Goal: Find specific page/section: Find specific page/section

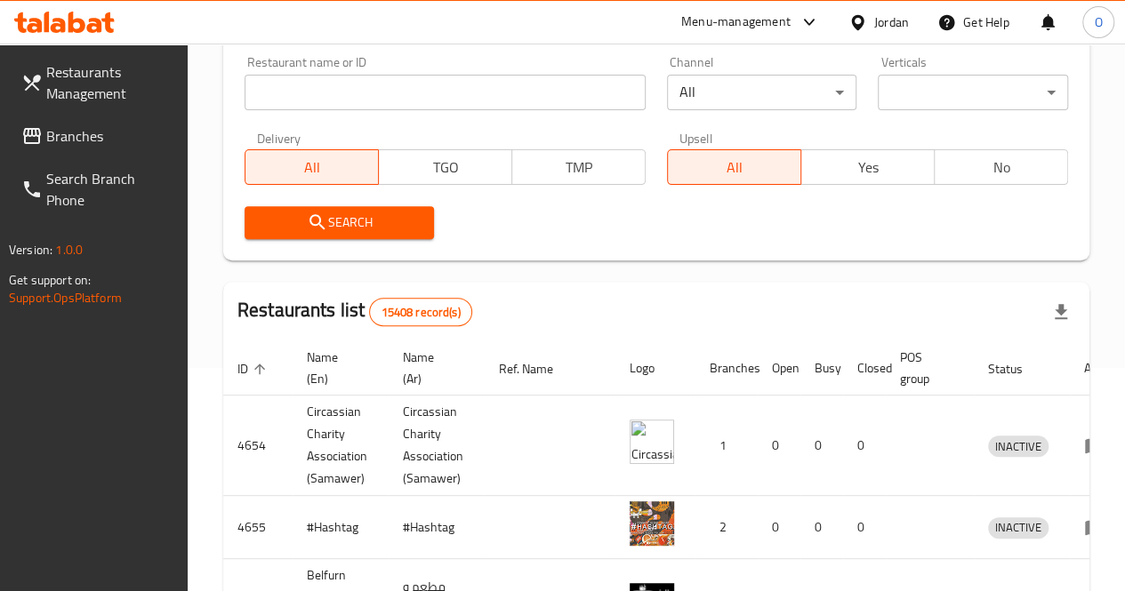
scroll to position [445, 0]
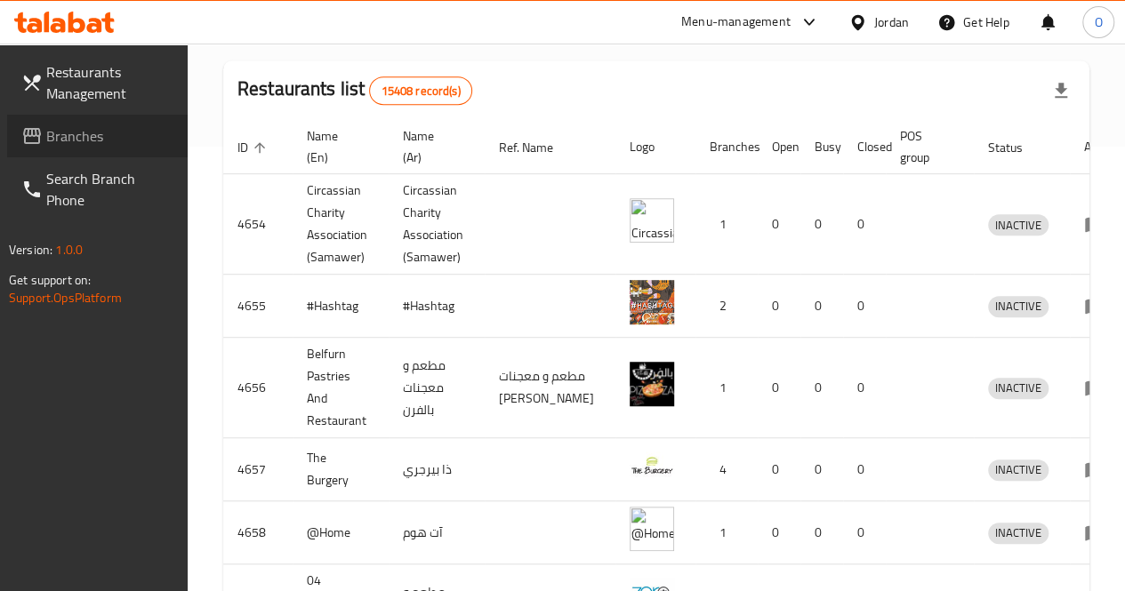
click at [106, 138] on span "Branches" at bounding box center [109, 135] width 127 height 21
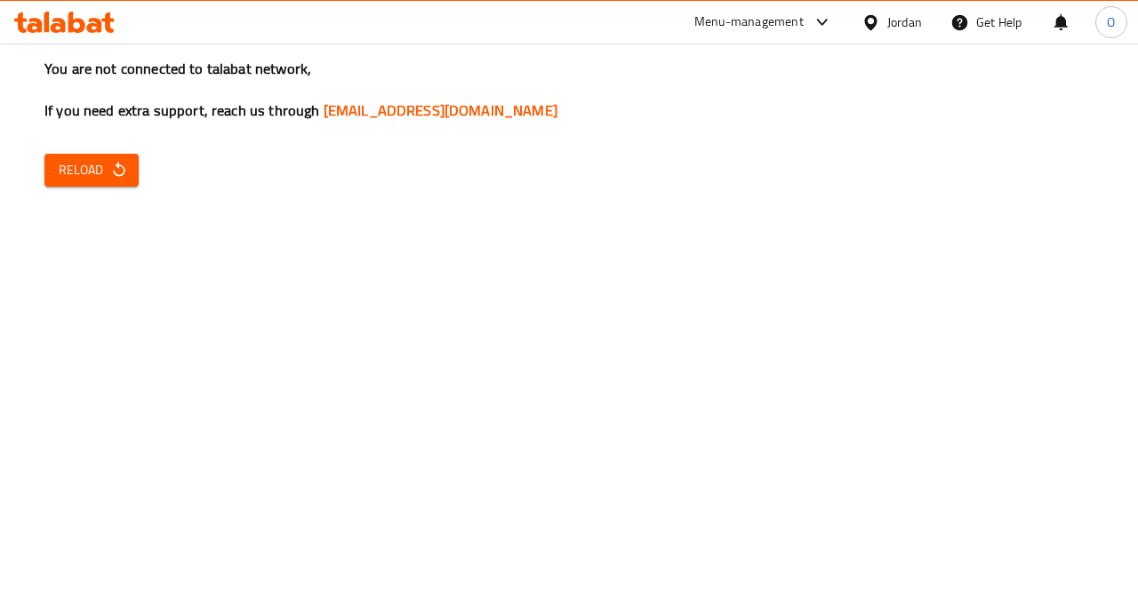
click at [59, 27] on icon at bounding box center [64, 22] width 100 height 21
